Goal: Find specific page/section: Find specific page/section

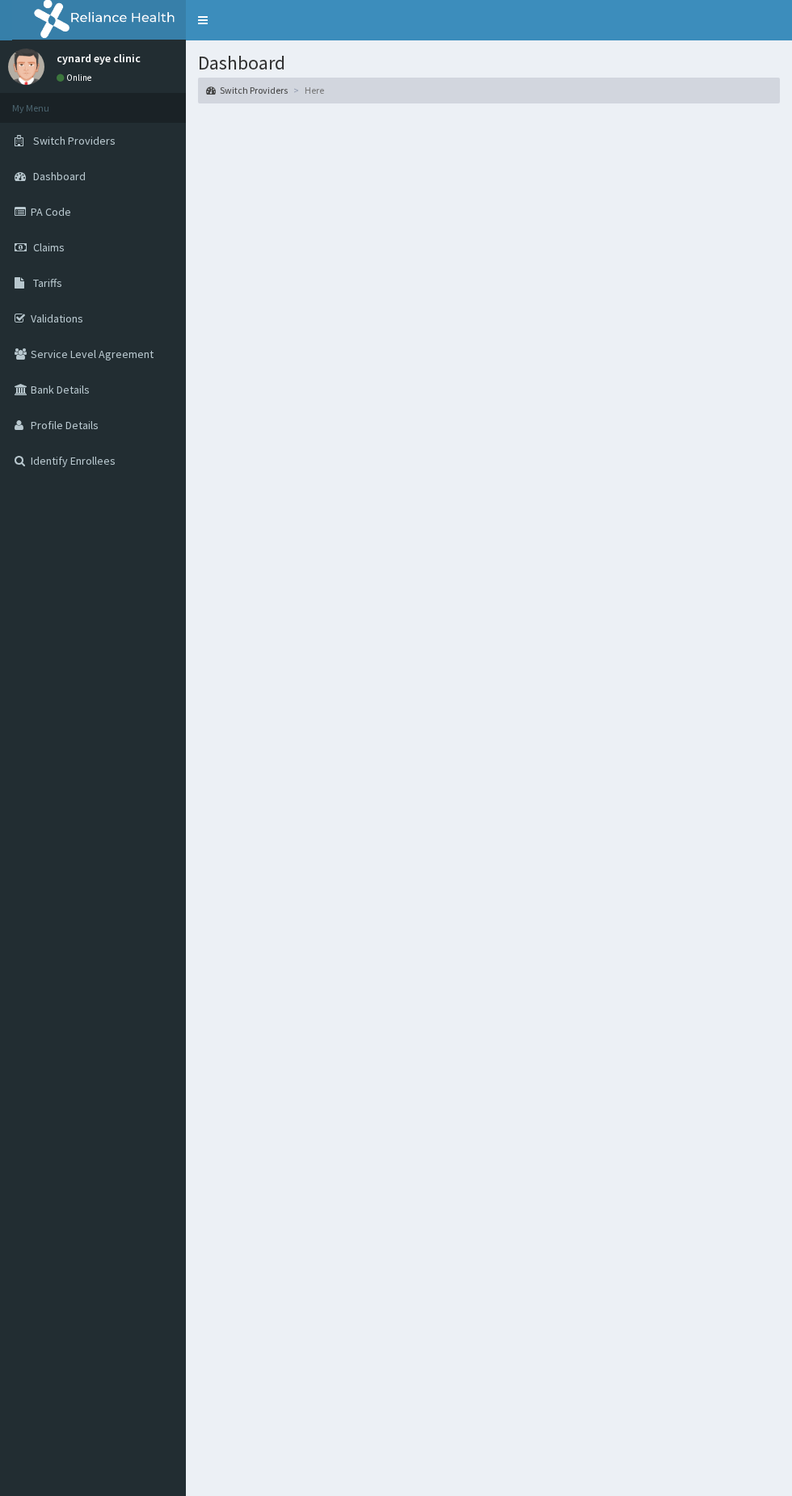
click at [11, 1050] on aside "cynard eye clinic Online My Menu Switch Providers Dashboard PA Code Claims Tari…" at bounding box center [93, 748] width 186 height 1496
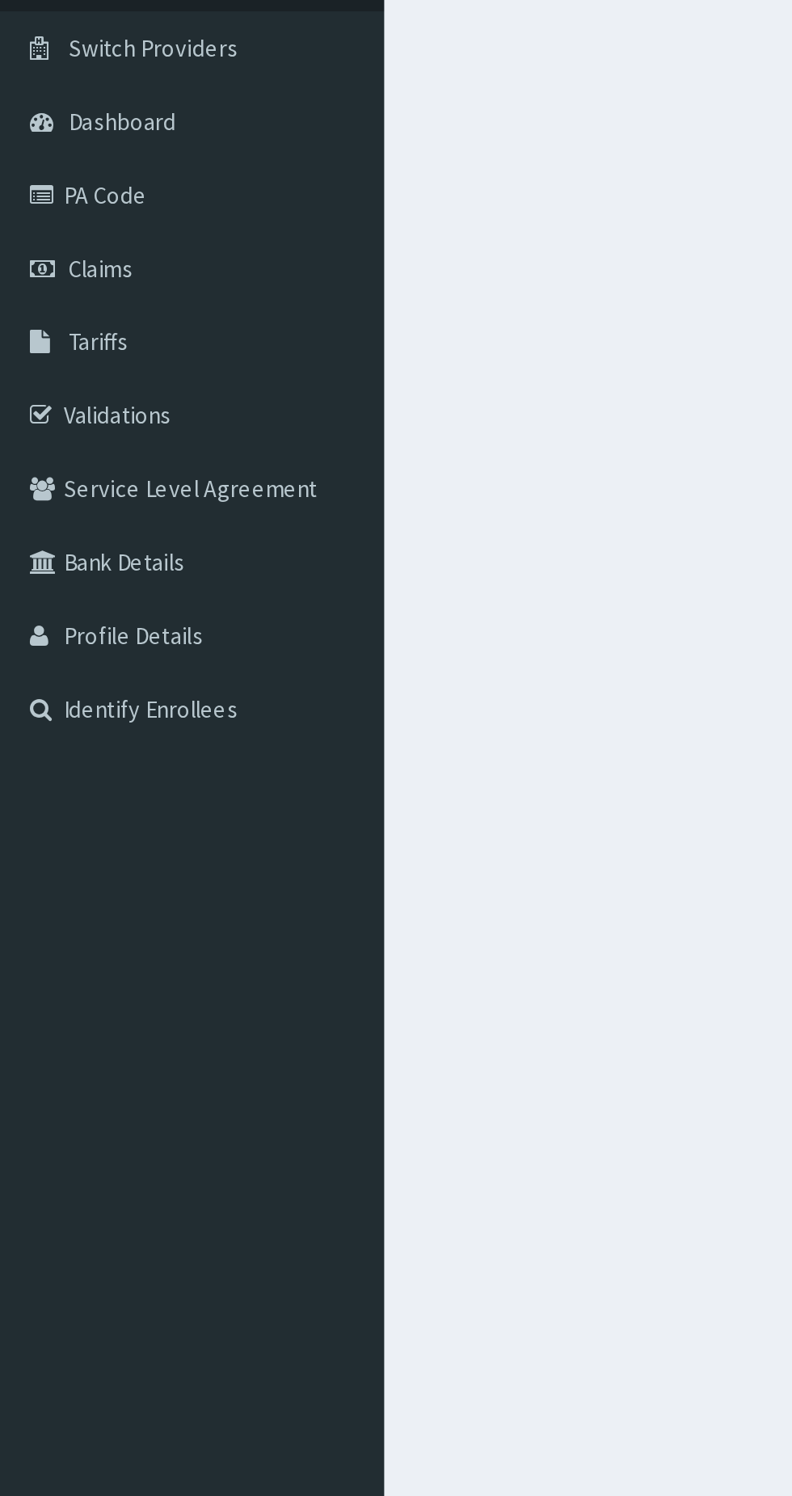
click at [55, 209] on link "PA Code" at bounding box center [93, 212] width 186 height 36
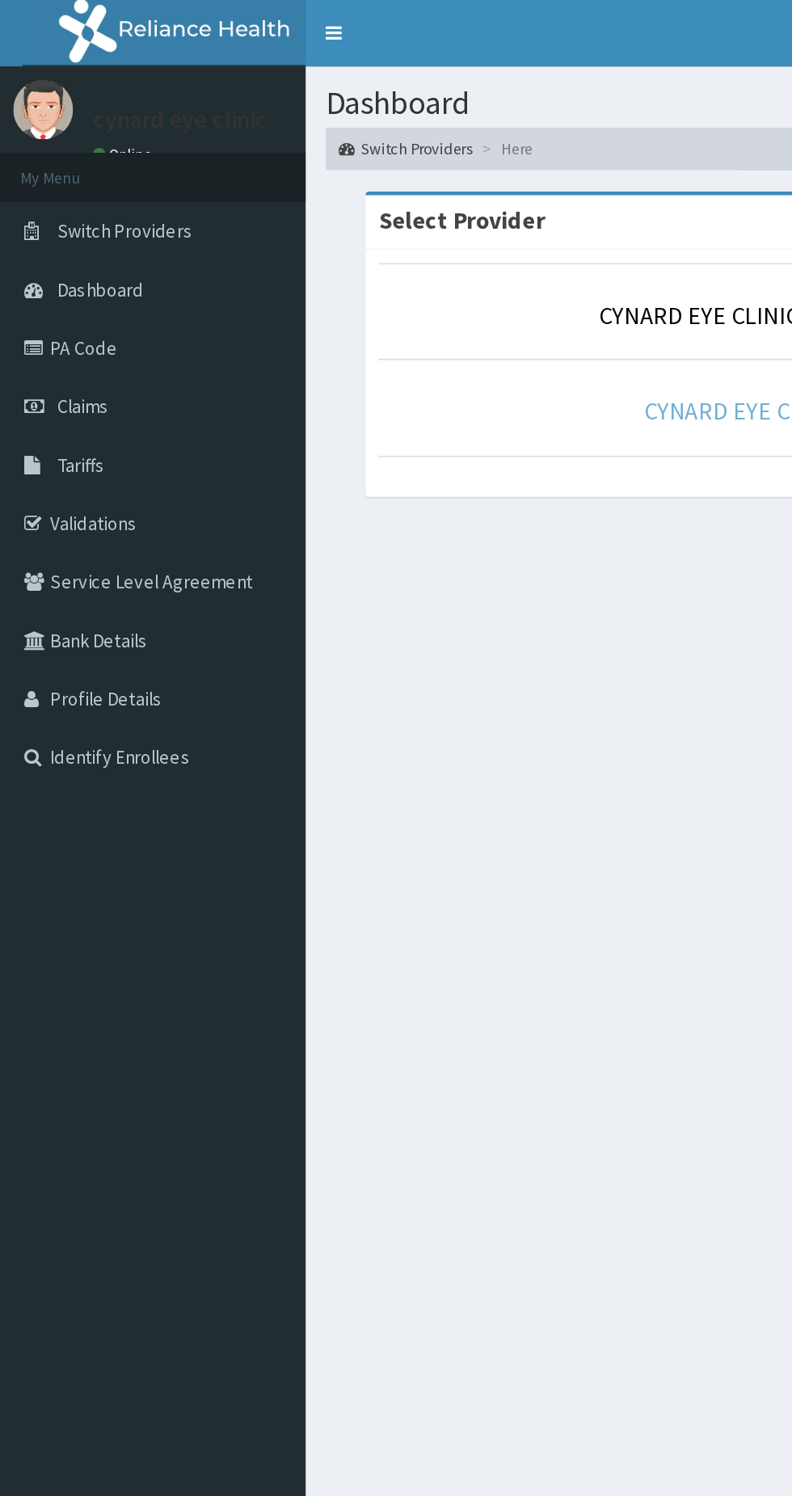
click at [443, 247] on link "CYNARD EYE CLINIC - WOJI PHC" at bounding box center [489, 250] width 195 height 19
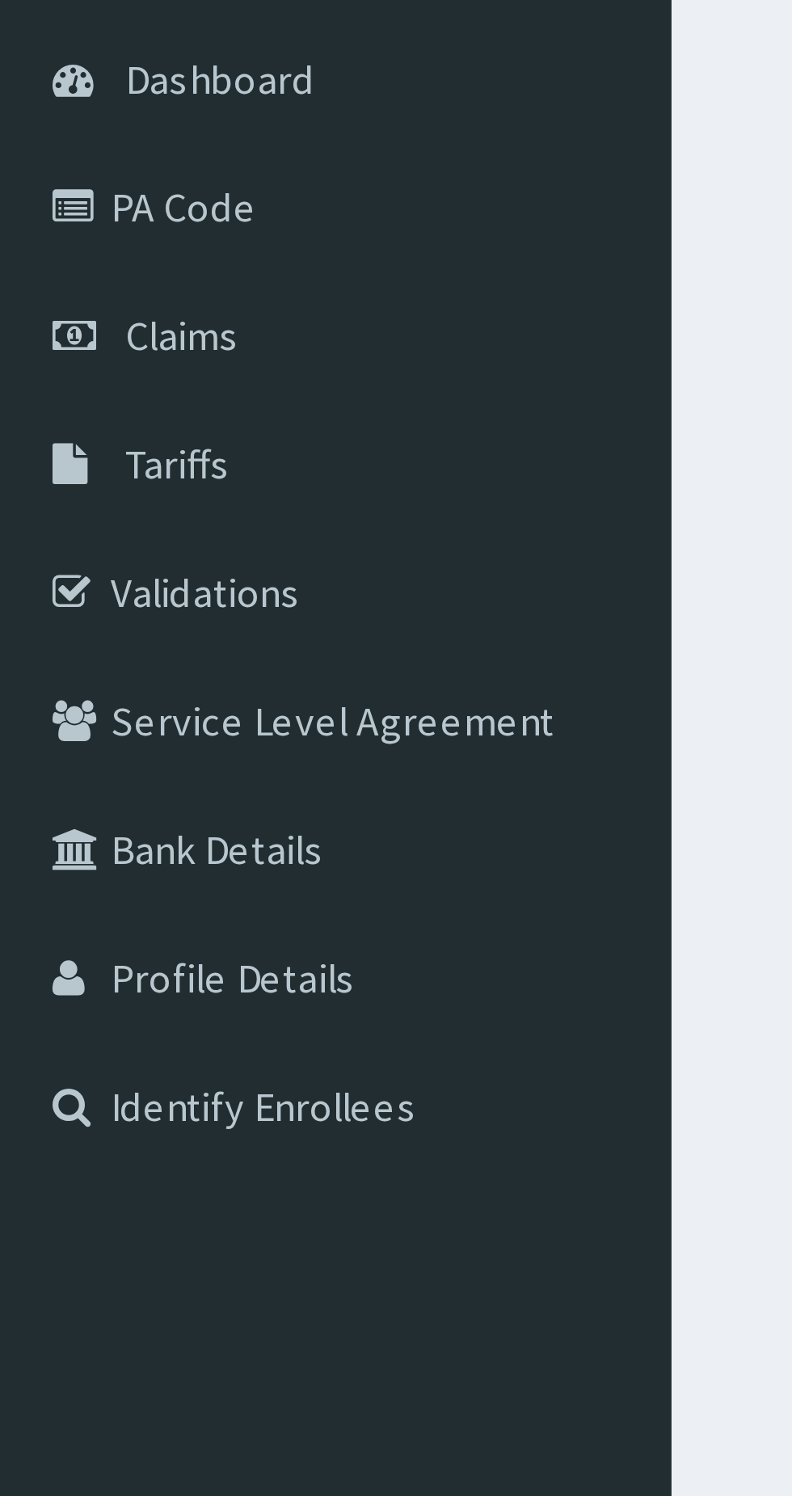
click at [57, 212] on link "PA Code" at bounding box center [93, 212] width 186 height 36
